Goal: Task Accomplishment & Management: Use online tool/utility

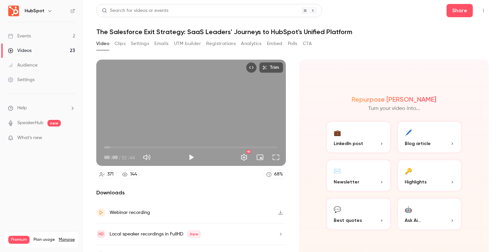
click at [125, 47] on div "Video Clips Settings Emails UTM builder Registrations Analytics Embed Polls CTA" at bounding box center [203, 43] width 215 height 11
click at [119, 43] on button "Clips" at bounding box center [119, 43] width 11 height 11
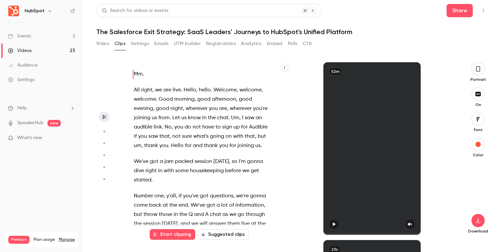
click at [481, 73] on button "button" at bounding box center [477, 68] width 13 height 13
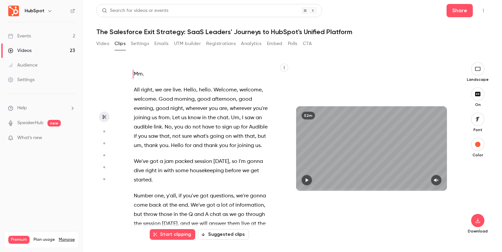
click at [232, 239] on button "Suggested clips" at bounding box center [223, 235] width 51 height 11
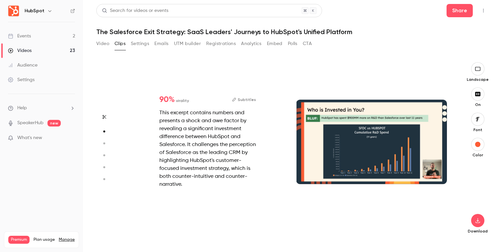
scroll to position [178, 0]
click at [358, 130] on div at bounding box center [371, 142] width 151 height 85
click at [387, 164] on div at bounding box center [371, 142] width 151 height 85
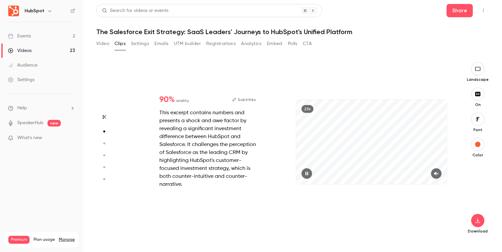
click at [436, 175] on icon "button" at bounding box center [436, 174] width 4 height 4
click at [365, 154] on div "23s" at bounding box center [371, 142] width 151 height 85
click at [309, 174] on icon "button" at bounding box center [306, 174] width 5 height 5
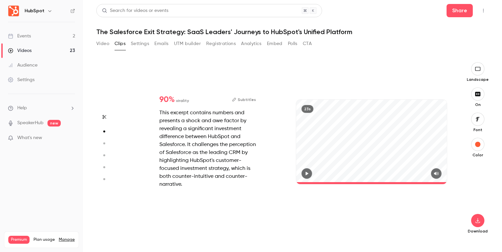
click at [309, 174] on icon "button" at bounding box center [306, 174] width 5 height 5
click at [337, 152] on div "23s" at bounding box center [371, 142] width 151 height 85
click at [214, 172] on div "This excerpt contains numbers and presents a shock and awe factor by revealing …" at bounding box center [207, 149] width 97 height 80
click at [242, 99] on button "Subtitles" at bounding box center [244, 100] width 24 height 8
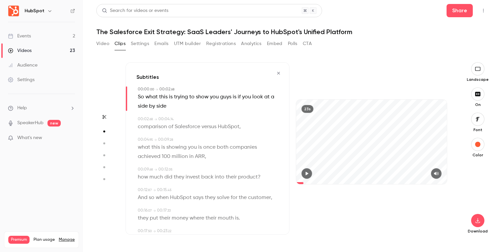
scroll to position [34, 0]
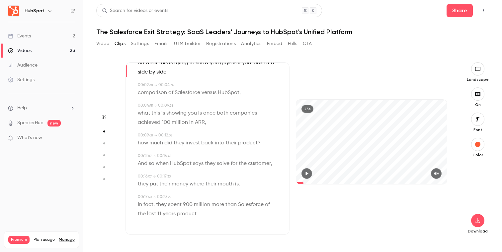
click at [177, 216] on span "product" at bounding box center [187, 214] width 20 height 9
type input "****"
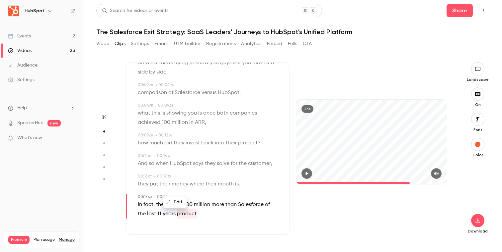
click at [177, 215] on span "product" at bounding box center [187, 214] width 20 height 9
click at [177, 198] on button "Edit" at bounding box center [175, 202] width 23 height 11
click at [136, 197] on input "*******" at bounding box center [162, 199] width 60 height 13
type input "**********"
click at [209, 205] on button "Replace" at bounding box center [208, 199] width 30 height 13
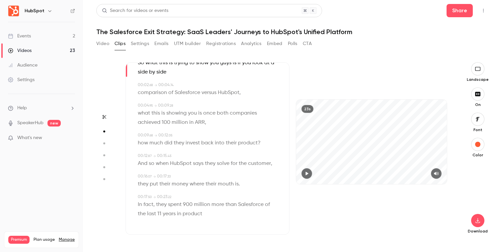
click at [401, 204] on div "23s" at bounding box center [371, 148] width 164 height 173
click at [104, 118] on icon "button" at bounding box center [104, 117] width 5 height 5
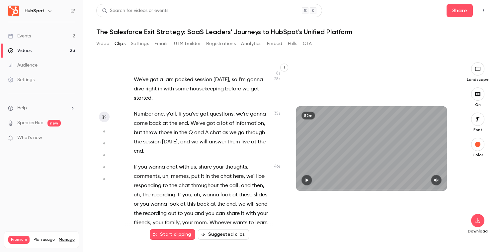
scroll to position [195, 0]
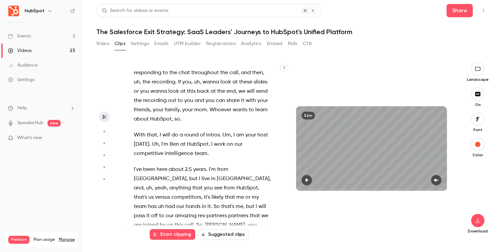
click at [298, 216] on div "52m" at bounding box center [371, 148] width 164 height 173
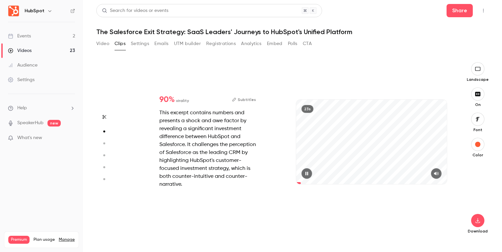
scroll to position [178, 0]
click at [222, 154] on div "This excerpt contains numbers and presents a shock and awe factor by revealing …" at bounding box center [207, 149] width 97 height 80
click at [241, 99] on button "Subtitles" at bounding box center [244, 100] width 24 height 8
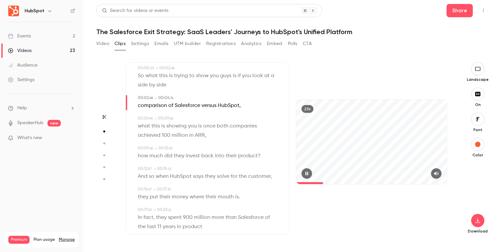
scroll to position [21, 0]
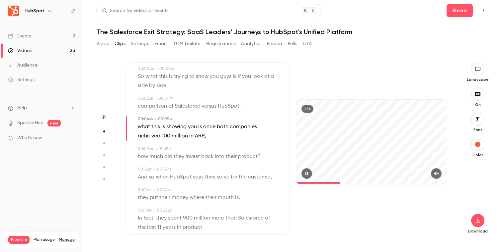
click at [404, 160] on div "23s" at bounding box center [371, 142] width 151 height 85
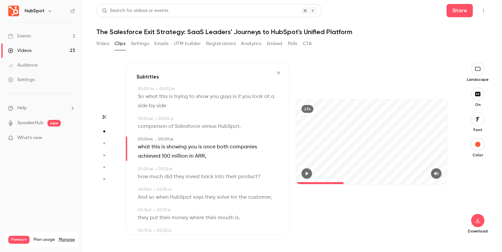
scroll to position [0, 0]
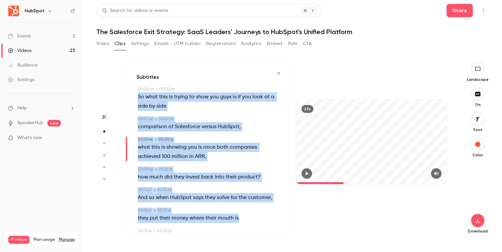
drag, startPoint x: 139, startPoint y: 97, endPoint x: 238, endPoint y: 219, distance: 157.0
click at [238, 219] on div "Subtitles 00:00 . 00 → 00:02 . 68 So what this is trying to show you guys is if…" at bounding box center [207, 148] width 164 height 173
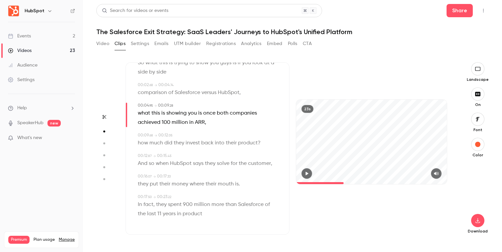
click at [331, 219] on div "23s" at bounding box center [371, 148] width 164 height 173
click at [458, 117] on section "Start clipping Suggested clips 52m 90 % virality Subtitles This excerpt contain…" at bounding box center [292, 157] width 392 height 190
type input "***"
click at [482, 224] on button "button" at bounding box center [477, 220] width 13 height 13
click at [445, 212] on span "High quality requires longer processing" at bounding box center [428, 215] width 76 height 7
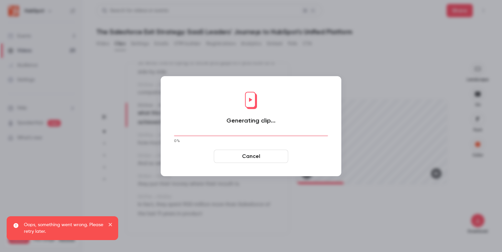
click at [109, 224] on icon "close" at bounding box center [109, 224] width 3 height 3
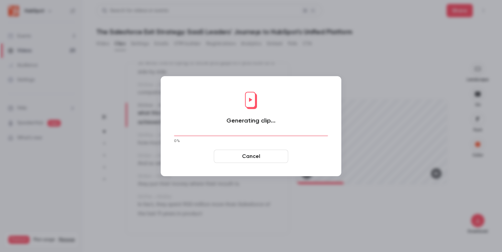
click at [271, 156] on button "Cancel" at bounding box center [251, 156] width 74 height 13
click at [265, 156] on button "Cancel" at bounding box center [251, 156] width 74 height 13
click at [227, 159] on button "Cancel" at bounding box center [251, 156] width 74 height 13
click at [150, 104] on div at bounding box center [251, 126] width 502 height 252
click at [243, 157] on button "Cancel" at bounding box center [251, 156] width 74 height 13
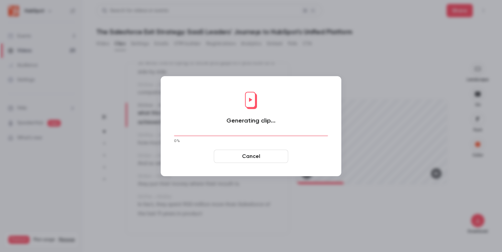
click at [243, 157] on button "Cancel" at bounding box center [251, 156] width 74 height 13
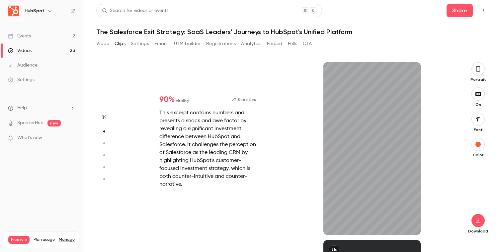
scroll to position [178, 0]
click at [477, 72] on icon "button" at bounding box center [477, 68] width 5 height 7
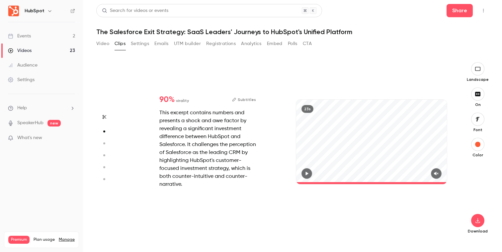
click at [105, 116] on icon "button" at bounding box center [104, 117] width 5 height 5
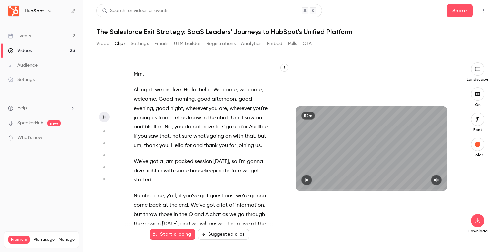
scroll to position [0, 0]
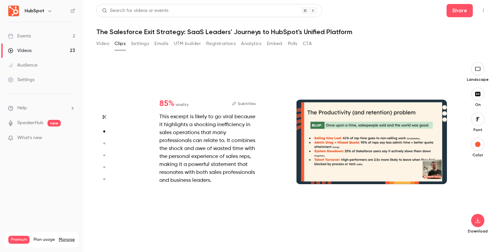
type input "*"
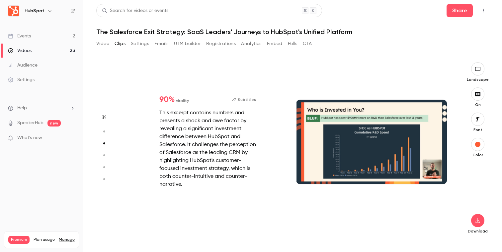
type input "*"
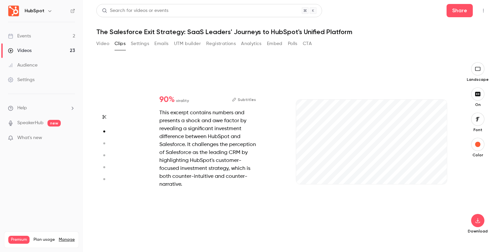
click at [211, 170] on div "This excerpt contains numbers and presents a shock and awe factor by revealing …" at bounding box center [207, 149] width 97 height 80
click at [245, 99] on button "Subtitles" at bounding box center [244, 100] width 24 height 8
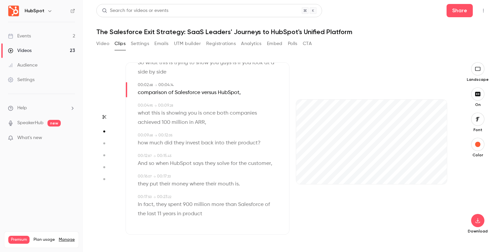
scroll to position [0, 0]
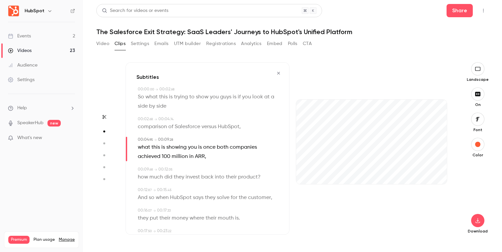
click at [277, 74] on icon "button" at bounding box center [278, 73] width 5 height 5
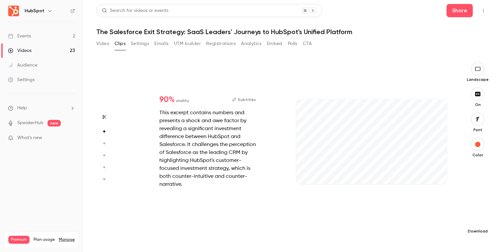
click at [477, 222] on icon "button" at bounding box center [477, 220] width 8 height 5
click at [431, 212] on span "High quality requires longer processing" at bounding box center [428, 215] width 76 height 7
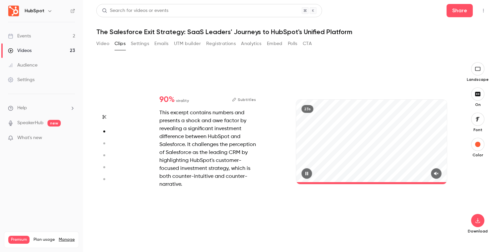
type input "*"
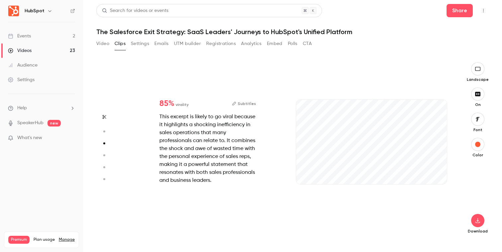
scroll to position [356, 0]
click at [436, 174] on icon "button" at bounding box center [436, 174] width 4 height 4
click at [299, 183] on span at bounding box center [326, 183] width 60 height 2
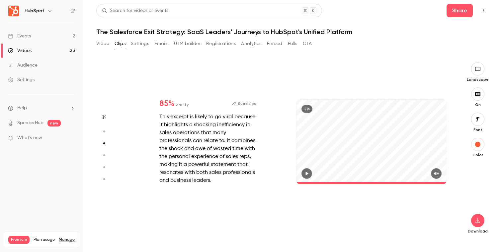
click at [248, 102] on button "Subtitles" at bounding box center [244, 104] width 24 height 8
click at [105, 115] on icon "button" at bounding box center [104, 117] width 5 height 5
type input "*"
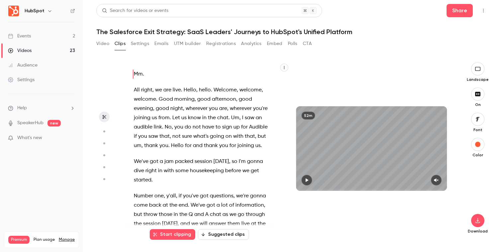
type input "*"
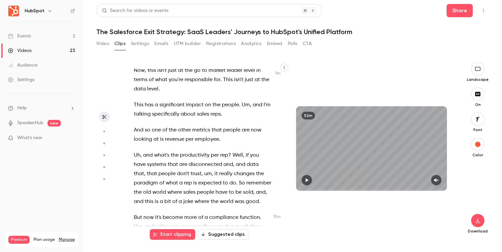
scroll to position [2273, 0]
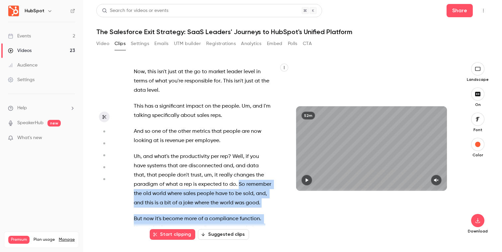
drag, startPoint x: 238, startPoint y: 128, endPoint x: 257, endPoint y: 227, distance: 101.0
click at [257, 227] on div "Mm . All right , we are live . Hello , hello . Welcome , welcome , welcome . Go…" at bounding box center [207, 148] width 164 height 173
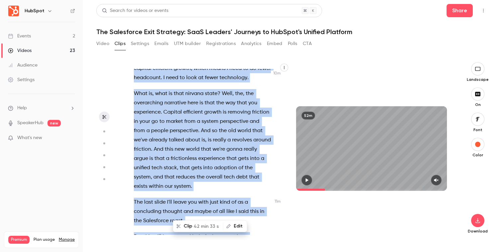
scroll to position [2601, 0]
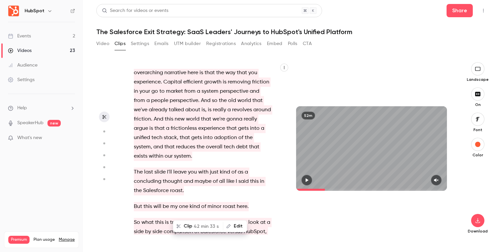
click at [236, 168] on p "The last slide I'll leave you with just kind of as a concluding thought and may…" at bounding box center [202, 182] width 137 height 28
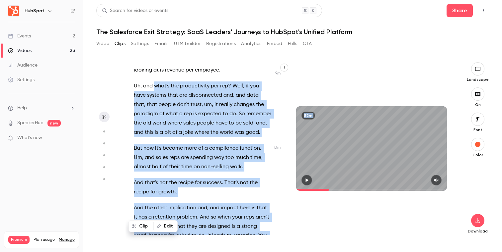
scroll to position [2348, 0]
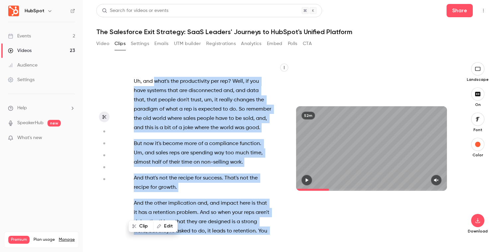
drag, startPoint x: 155, startPoint y: 111, endPoint x: 249, endPoint y: 208, distance: 135.6
click at [249, 208] on div "Mm . All right , we are live . Hello , hello . Welcome , welcome , welcome . Go…" at bounding box center [205, 152] width 161 height 166
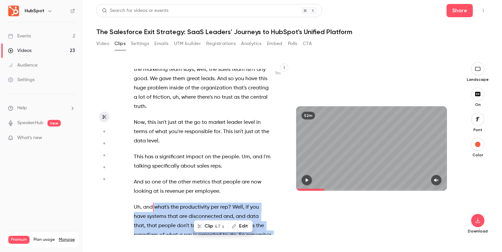
scroll to position [2222, 0]
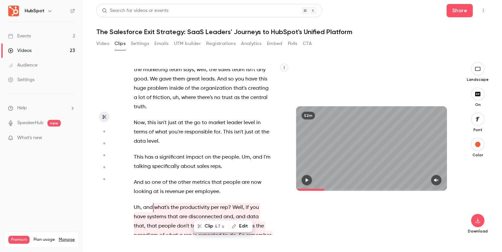
click at [239, 228] on button "Edit" at bounding box center [240, 226] width 23 height 11
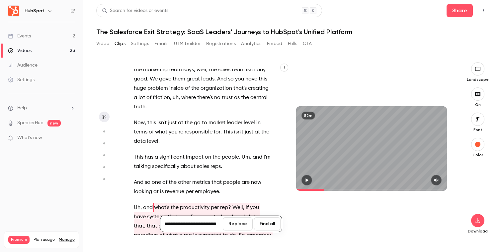
click at [173, 226] on input "**********" at bounding box center [192, 224] width 60 height 13
drag, startPoint x: 171, startPoint y: 226, endPoint x: 140, endPoint y: 225, distance: 31.5
click at [140, 225] on div "Mm . All right , we are live . Hello , hello . Welcome , welcome , welcome . Go…" at bounding box center [207, 148] width 164 height 173
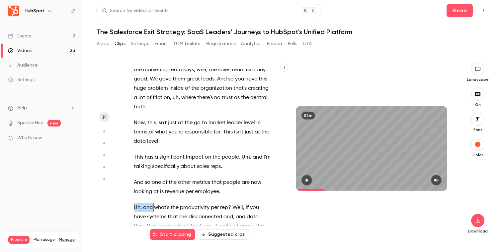
drag, startPoint x: 154, startPoint y: 153, endPoint x: 130, endPoint y: 152, distance: 23.6
click at [130, 153] on div "Mm . All right , we are live . Hello , hello . Welcome , welcome , welcome . Go…" at bounding box center [205, 152] width 161 height 166
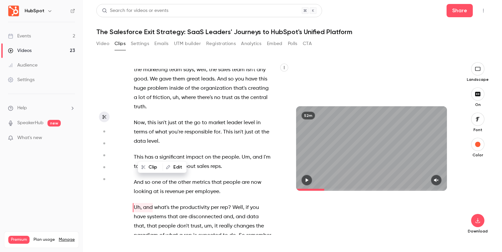
click at [156, 203] on span "what's" at bounding box center [161, 207] width 15 height 9
click at [149, 203] on span "and" at bounding box center [148, 207] width 10 height 9
drag, startPoint x: 153, startPoint y: 153, endPoint x: 130, endPoint y: 153, distance: 22.9
click at [130, 153] on div "Mm . All right , we are live . Hello , hello . Welcome , welcome , welcome . Go…" at bounding box center [205, 152] width 161 height 166
type input "*****"
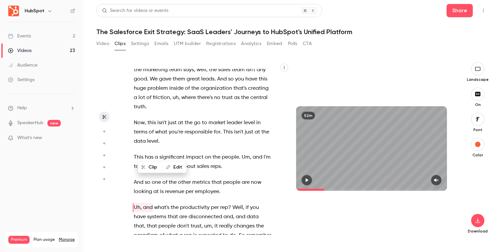
click at [180, 167] on button "Edit" at bounding box center [174, 167] width 23 height 11
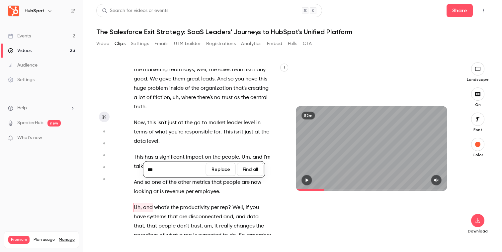
type input "***"
click at [233, 168] on button "Replace" at bounding box center [221, 169] width 30 height 13
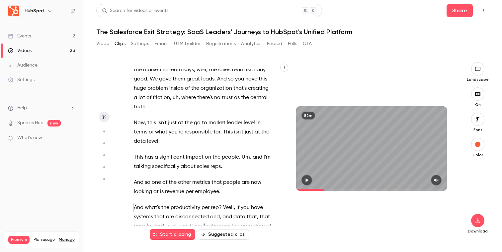
click at [134, 203] on span "And" at bounding box center [139, 207] width 10 height 9
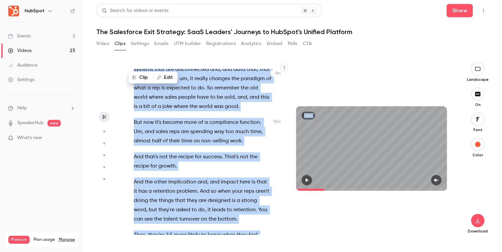
scroll to position [2448, 0]
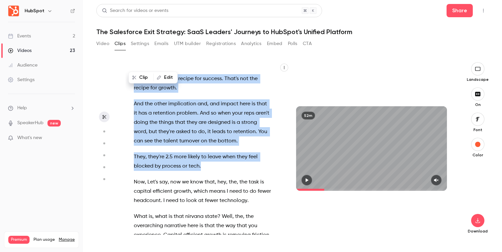
drag, startPoint x: 134, startPoint y: 152, endPoint x: 224, endPoint y: 109, distance: 100.0
click at [224, 109] on div "Mm . All right , we are live . Hello , hello . Welcome , welcome , welcome . Go…" at bounding box center [205, 152] width 161 height 166
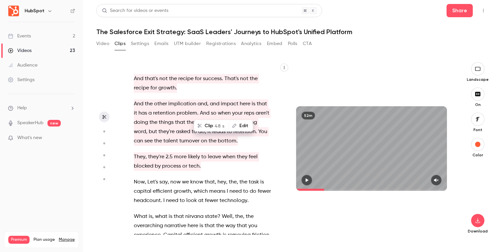
click at [212, 125] on button "Clip 48 s" at bounding box center [211, 126] width 34 height 11
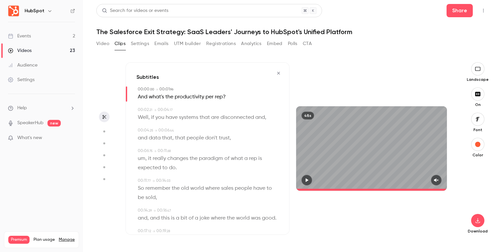
type input "*"
click at [475, 222] on icon "button" at bounding box center [477, 220] width 8 height 5
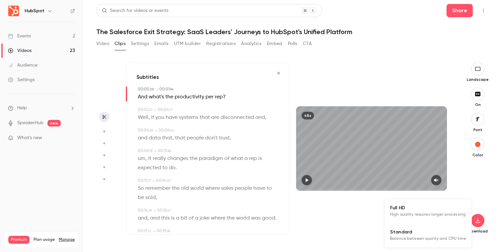
click at [419, 212] on span "High quality requires longer processing" at bounding box center [428, 215] width 76 height 7
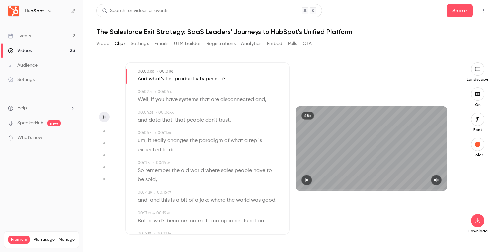
scroll to position [0, 0]
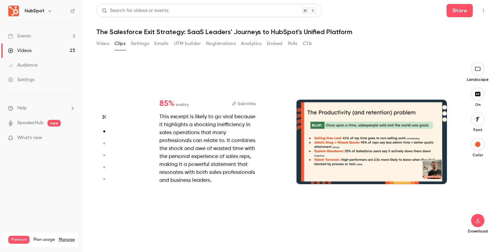
type input "*"
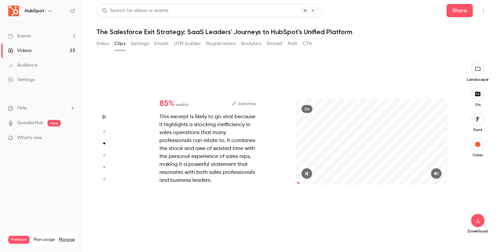
scroll to position [356, 0]
click at [306, 173] on icon "button" at bounding box center [306, 174] width 3 height 4
type input "*"
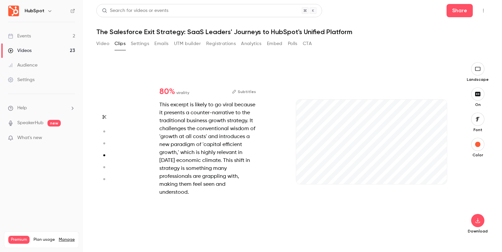
scroll to position [534, 0]
type input "*"
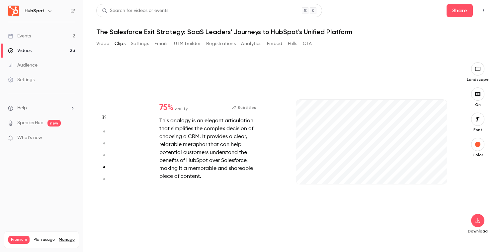
scroll to position [713, 0]
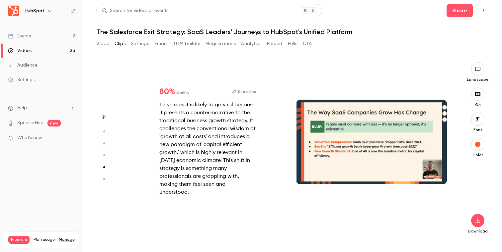
type input "*"
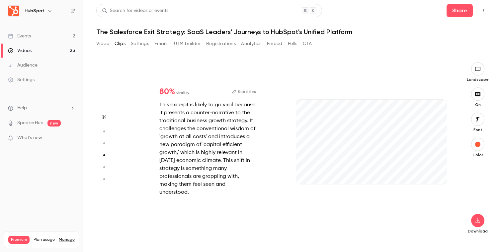
type input "*"
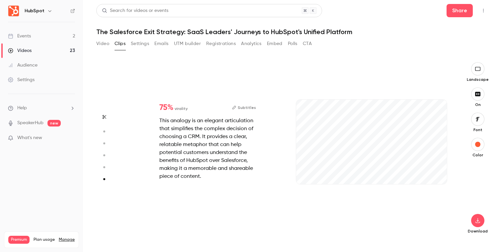
type input "*"
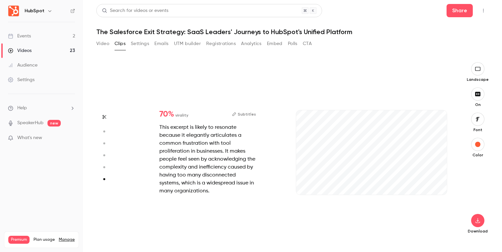
scroll to position [880, 0]
type input "*"
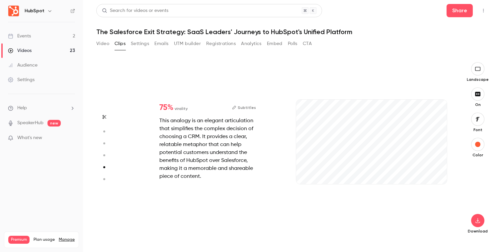
scroll to position [713, 0]
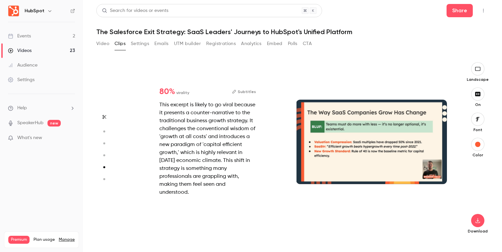
type input "*"
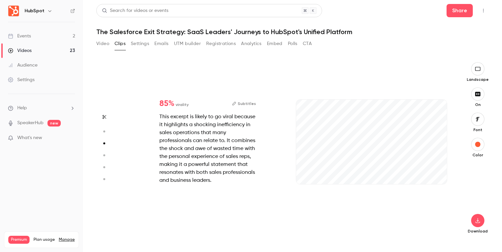
type input "*"
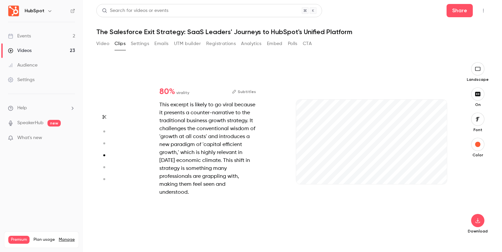
scroll to position [534, 0]
click at [440, 173] on button "button" at bounding box center [436, 174] width 11 height 11
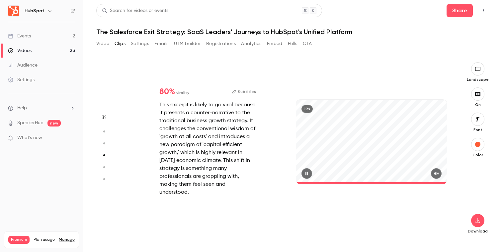
type input "*"
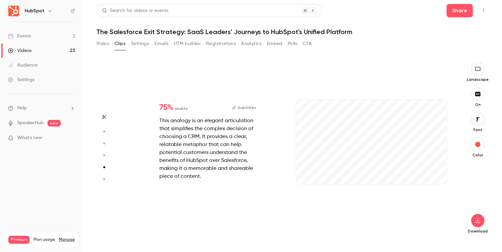
scroll to position [713, 0]
click at [434, 177] on button "button" at bounding box center [436, 174] width 11 height 11
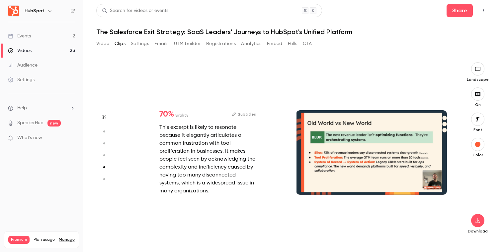
type input "*"
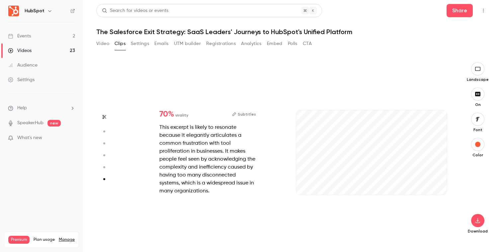
scroll to position [880, 0]
click at [437, 183] on icon "button" at bounding box center [435, 184] width 5 height 5
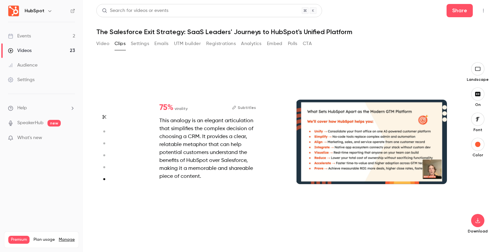
type input "*"
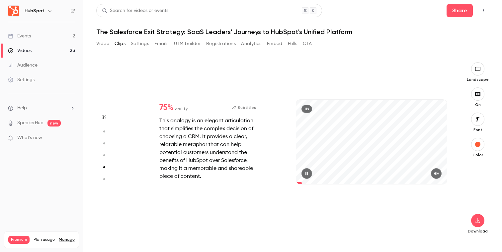
scroll to position [713, 0]
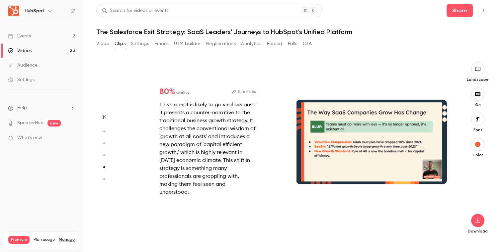
type input "*"
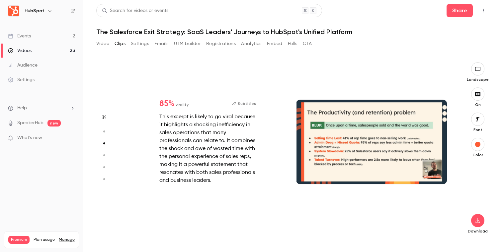
type input "*"
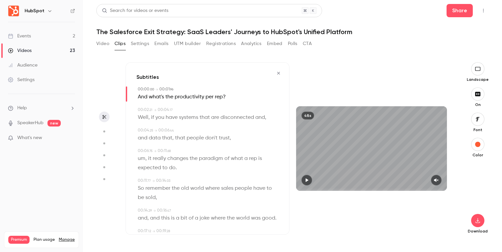
scroll to position [0, 0]
click at [278, 72] on icon "button" at bounding box center [278, 73] width 5 height 5
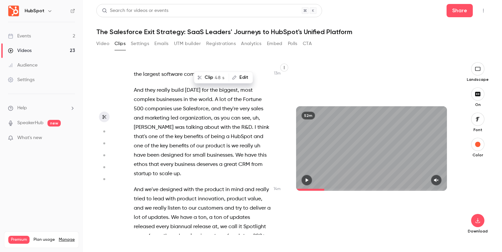
click at [175, 195] on span "with" at bounding box center [170, 199] width 10 height 9
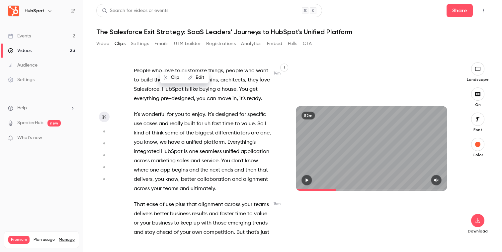
scroll to position [3549, 0]
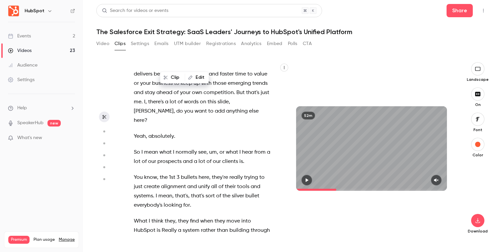
click at [170, 217] on span "they" at bounding box center [170, 221] width 11 height 9
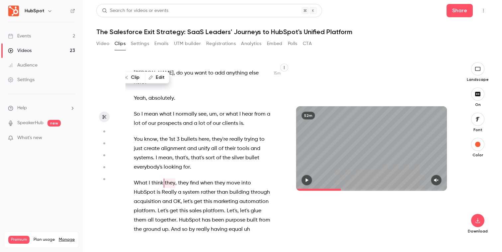
scroll to position [3589, 0]
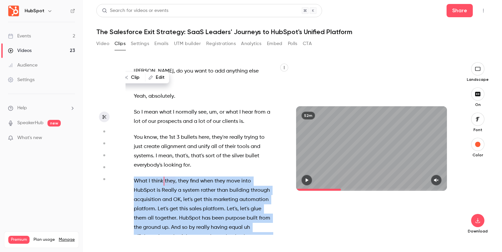
drag, startPoint x: 132, startPoint y: 116, endPoint x: 267, endPoint y: 231, distance: 177.5
click at [267, 231] on div "Mm . All right , we are live . Hello , hello . Welcome , welcome , welcome . Go…" at bounding box center [205, 152] width 161 height 166
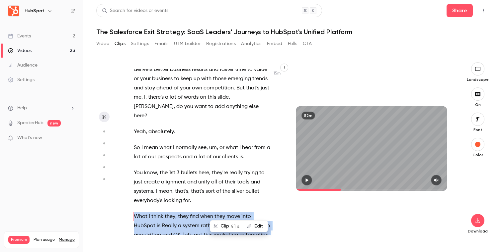
scroll to position [3554, 0]
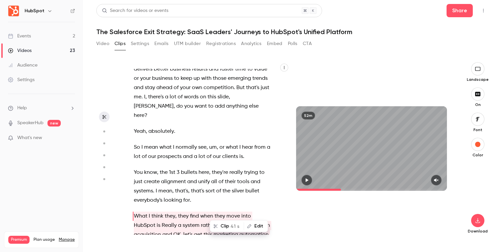
click at [311, 176] on div at bounding box center [371, 180] width 151 height 11
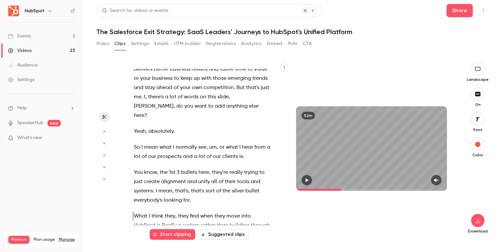
click at [309, 178] on icon "button" at bounding box center [306, 180] width 5 height 5
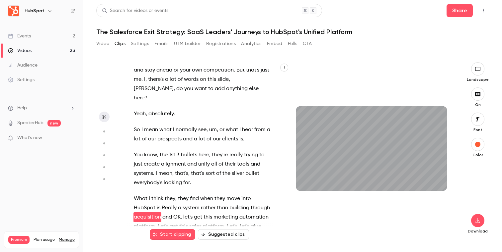
scroll to position [3572, 0]
click at [435, 181] on icon "button" at bounding box center [436, 181] width 4 height 4
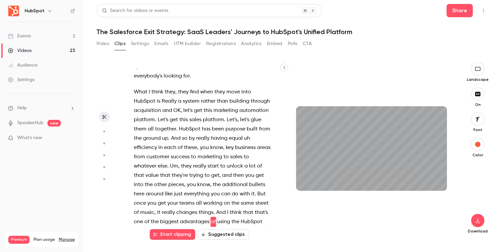
scroll to position [3683, 0]
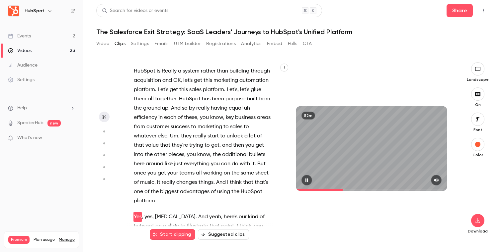
click at [305, 184] on button "button" at bounding box center [306, 180] width 11 height 11
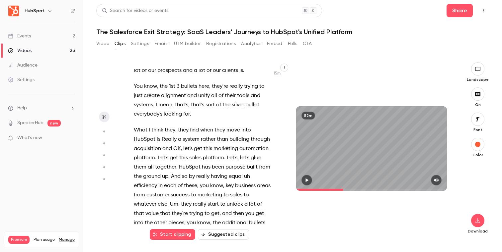
scroll to position [3641, 0]
drag, startPoint x: 244, startPoint y: 111, endPoint x: 155, endPoint y: 121, distance: 89.5
click at [155, 125] on p "What I think they , they find when they move into HubSpot is Really a system ra…" at bounding box center [202, 199] width 137 height 149
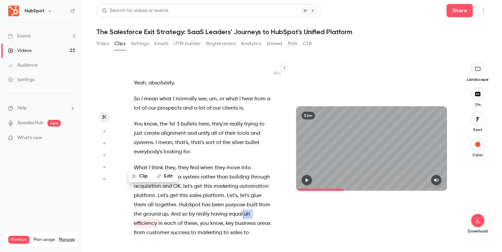
scroll to position [3599, 0]
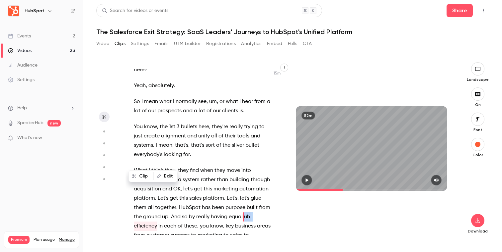
type input "*****"
click at [164, 179] on button "Edit" at bounding box center [165, 177] width 23 height 11
type input "**********"
click at [214, 180] on button "Replace" at bounding box center [211, 179] width 30 height 13
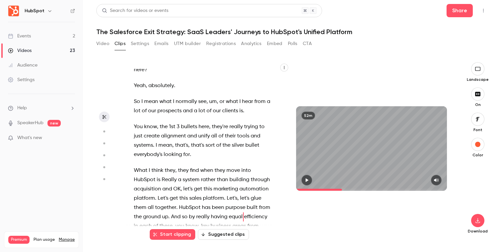
scroll to position [3593, 0]
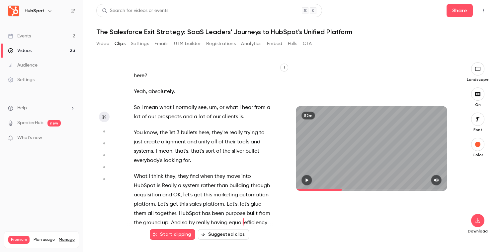
click at [166, 181] on span "Really" at bounding box center [169, 185] width 15 height 9
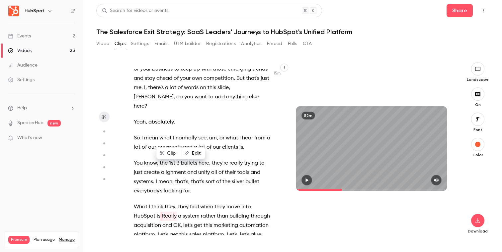
type input "*****"
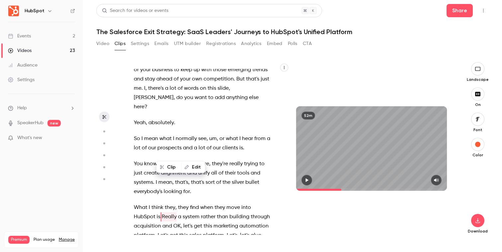
click at [189, 169] on button "Edit" at bounding box center [193, 167] width 23 height 11
click at [166, 170] on input "******" at bounding box center [192, 169] width 60 height 13
type input "******"
click at [237, 174] on button "Replace" at bounding box center [238, 169] width 30 height 13
click at [167, 250] on span "up" at bounding box center [165, 254] width 6 height 9
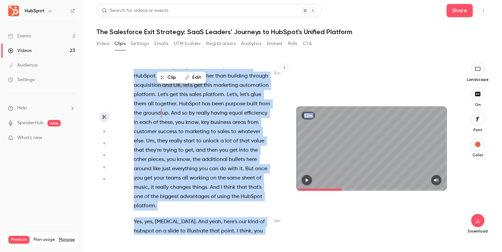
scroll to position [3714, 0]
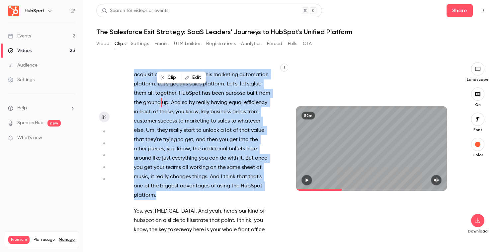
drag, startPoint x: 135, startPoint y: 105, endPoint x: 217, endPoint y: 134, distance: 87.0
click at [217, 134] on p "What I think they , they find when they move into HubSpot is really a system ra…" at bounding box center [202, 126] width 137 height 149
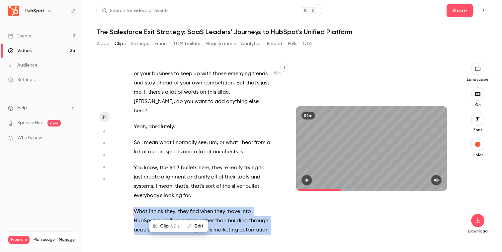
scroll to position [3553, 0]
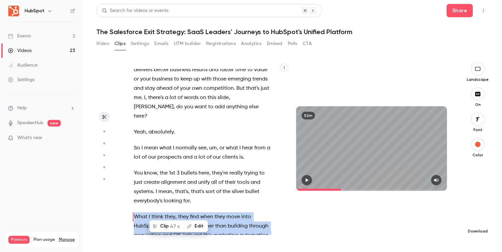
click at [476, 219] on icon "button" at bounding box center [477, 220] width 8 height 5
click at [428, 216] on span "High quality requires longer processing" at bounding box center [428, 215] width 76 height 7
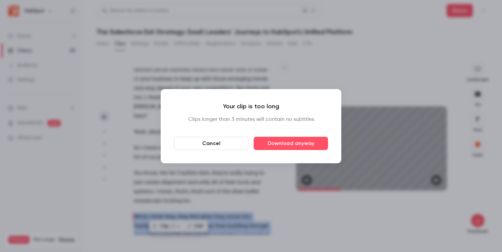
click at [223, 142] on button "Cancel" at bounding box center [211, 143] width 74 height 13
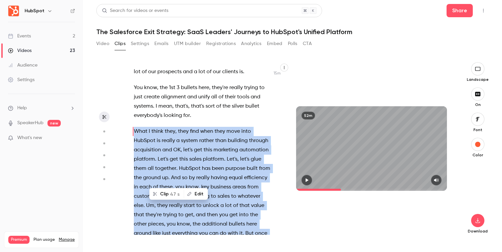
scroll to position [3612, 0]
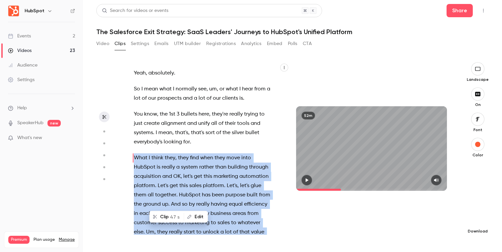
click at [475, 222] on icon "button" at bounding box center [477, 220] width 8 height 5
click at [424, 210] on span "Full HD" at bounding box center [428, 208] width 76 height 7
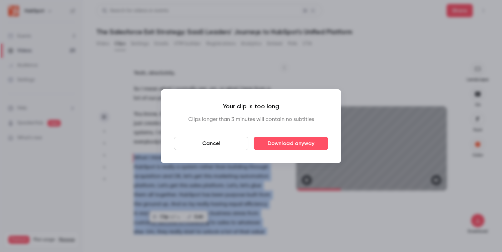
click at [244, 145] on button "Cancel" at bounding box center [211, 143] width 74 height 13
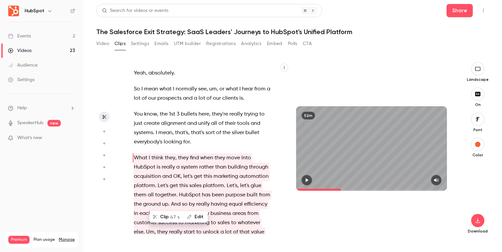
click at [202, 200] on span "really" at bounding box center [202, 204] width 13 height 9
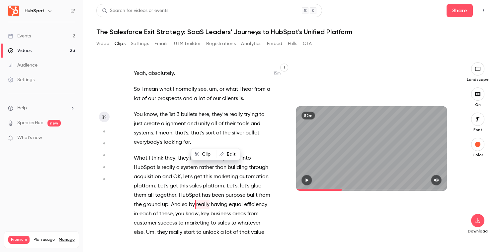
scroll to position [3616, 0]
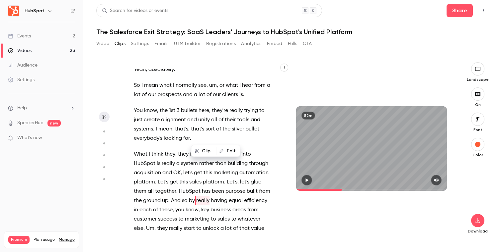
click at [134, 150] on span "What" at bounding box center [141, 154] width 14 height 9
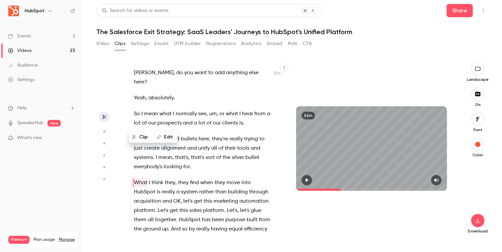
scroll to position [3621, 0]
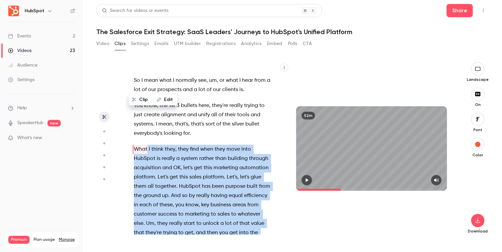
drag, startPoint x: 133, startPoint y: 86, endPoint x: 155, endPoint y: 225, distance: 141.1
click at [155, 225] on p "What I think they , they find when they move into HubSpot is really a system ra…" at bounding box center [202, 219] width 137 height 149
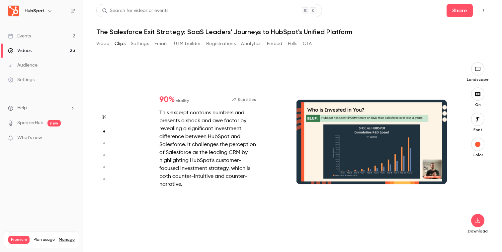
scroll to position [0, 0]
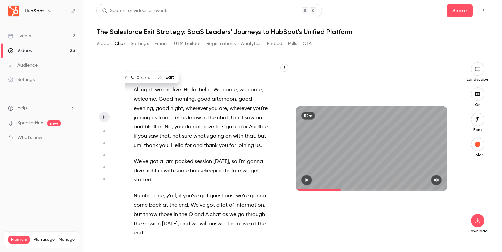
type input "*****"
type input "*"
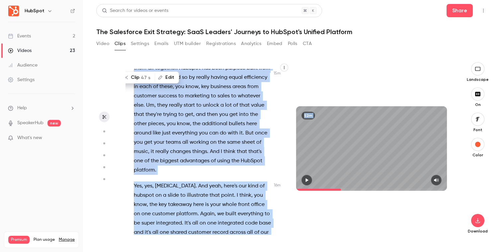
scroll to position [3745, 0]
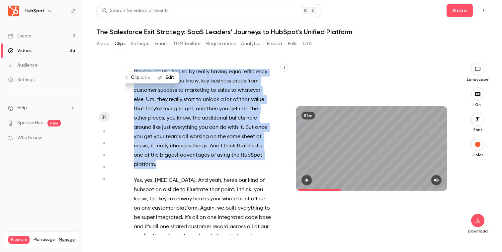
drag, startPoint x: 135, startPoint y: 94, endPoint x: 159, endPoint y: 101, distance: 24.2
click at [159, 101] on p "What I think they , they find when they move into HubSpot is really a system ra…" at bounding box center [202, 95] width 137 height 149
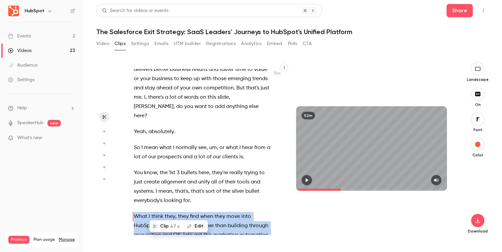
scroll to position [3553, 0]
click at [168, 226] on button "Clip 47 s" at bounding box center [167, 226] width 34 height 11
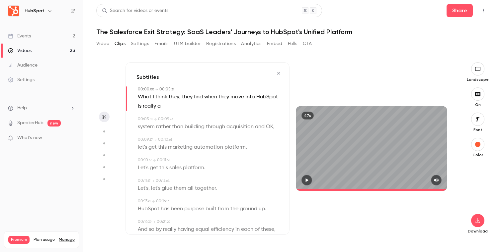
type input "*"
click at [480, 219] on icon "button" at bounding box center [477, 220] width 8 height 5
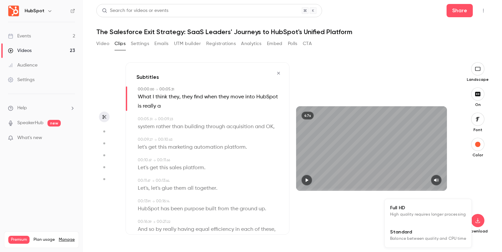
click at [431, 210] on span "Full HD" at bounding box center [428, 208] width 76 height 7
